Goal: Navigation & Orientation: Go to known website

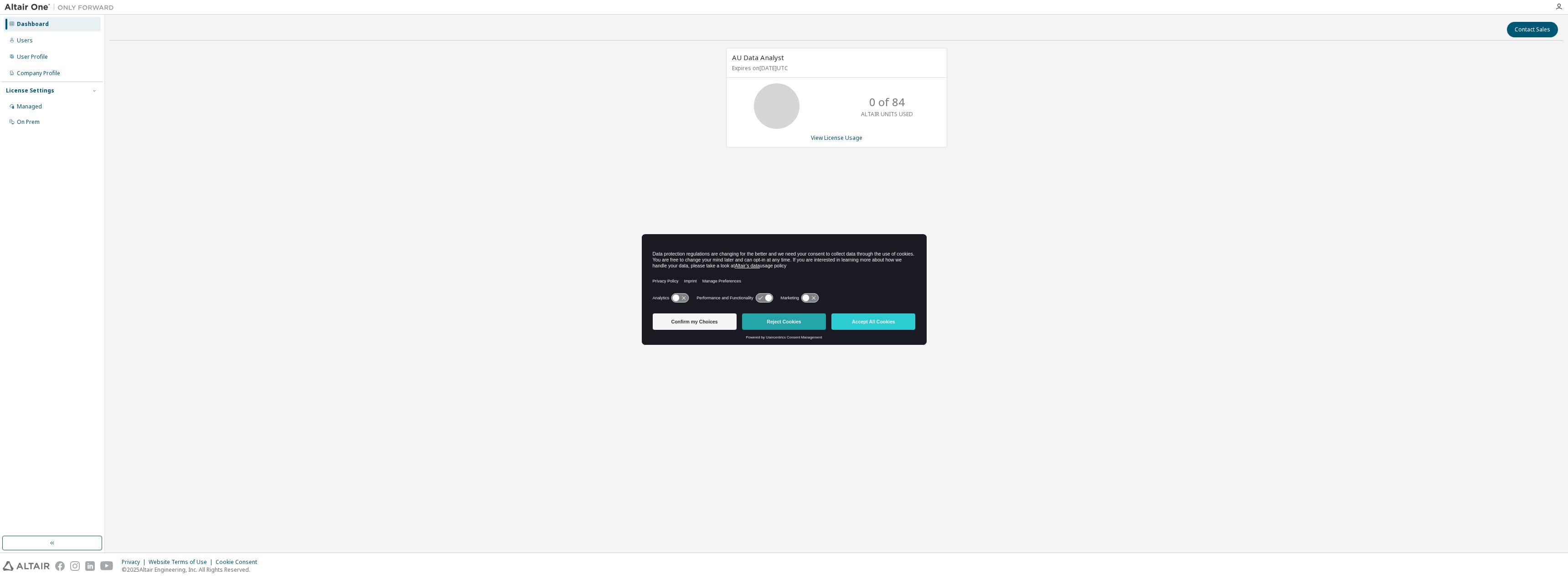
click at [777, 323] on button "Reject Cookies" at bounding box center [784, 321] width 84 height 16
